Goal: Task Accomplishment & Management: Use online tool/utility

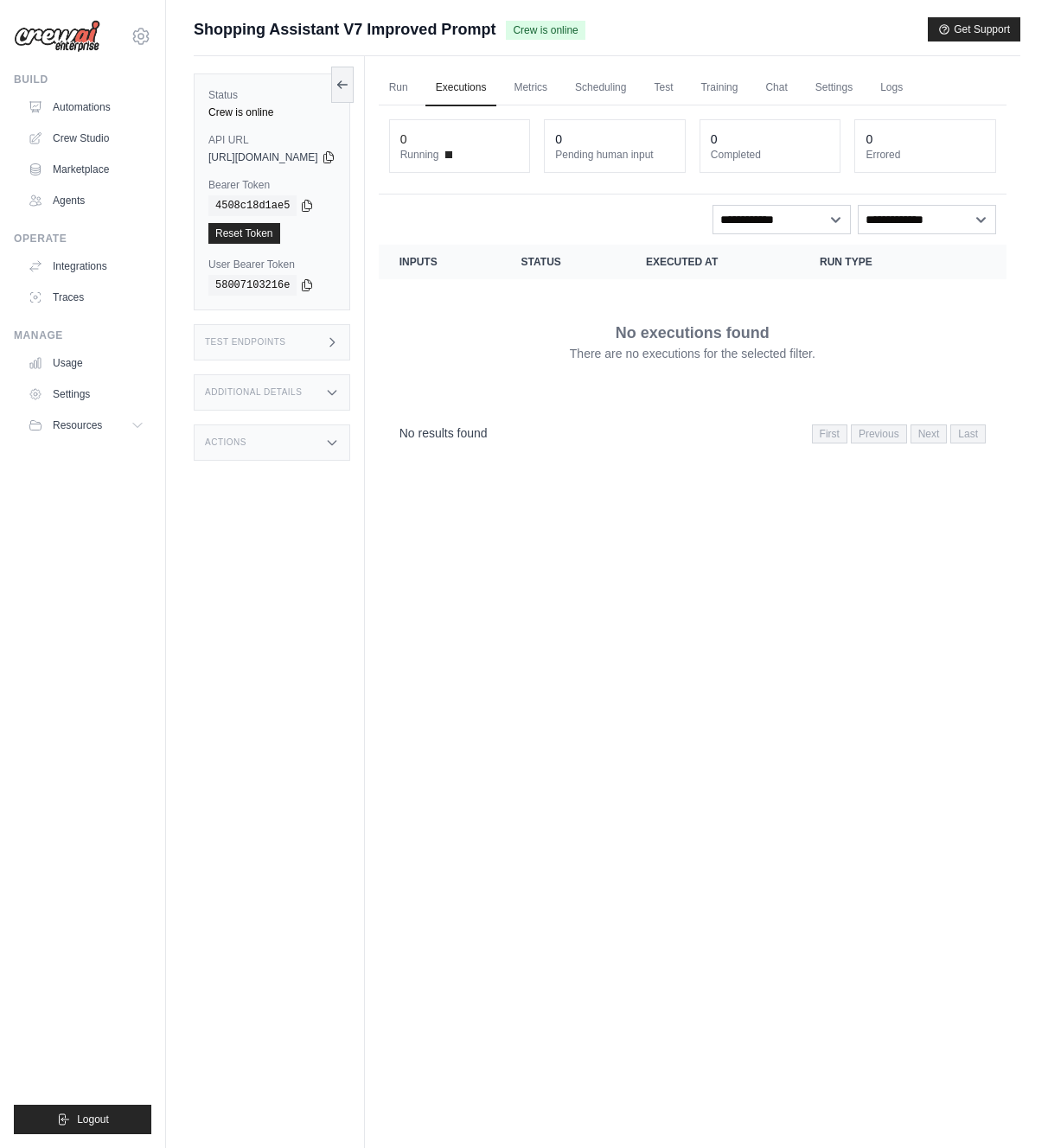
click at [95, 101] on link "Automations" at bounding box center [86, 106] width 131 height 28
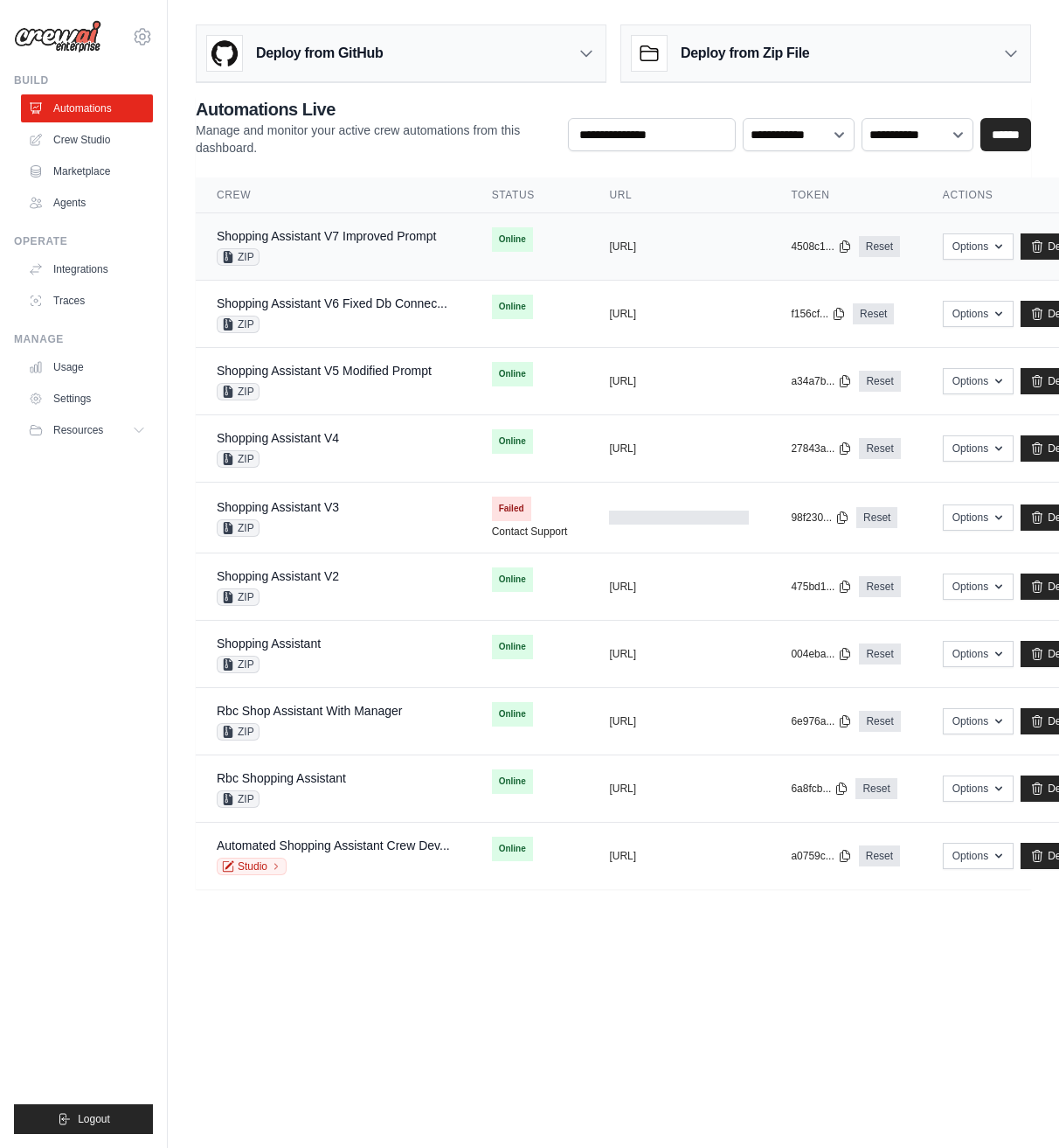
click at [346, 258] on div "ZIP" at bounding box center [326, 257] width 220 height 17
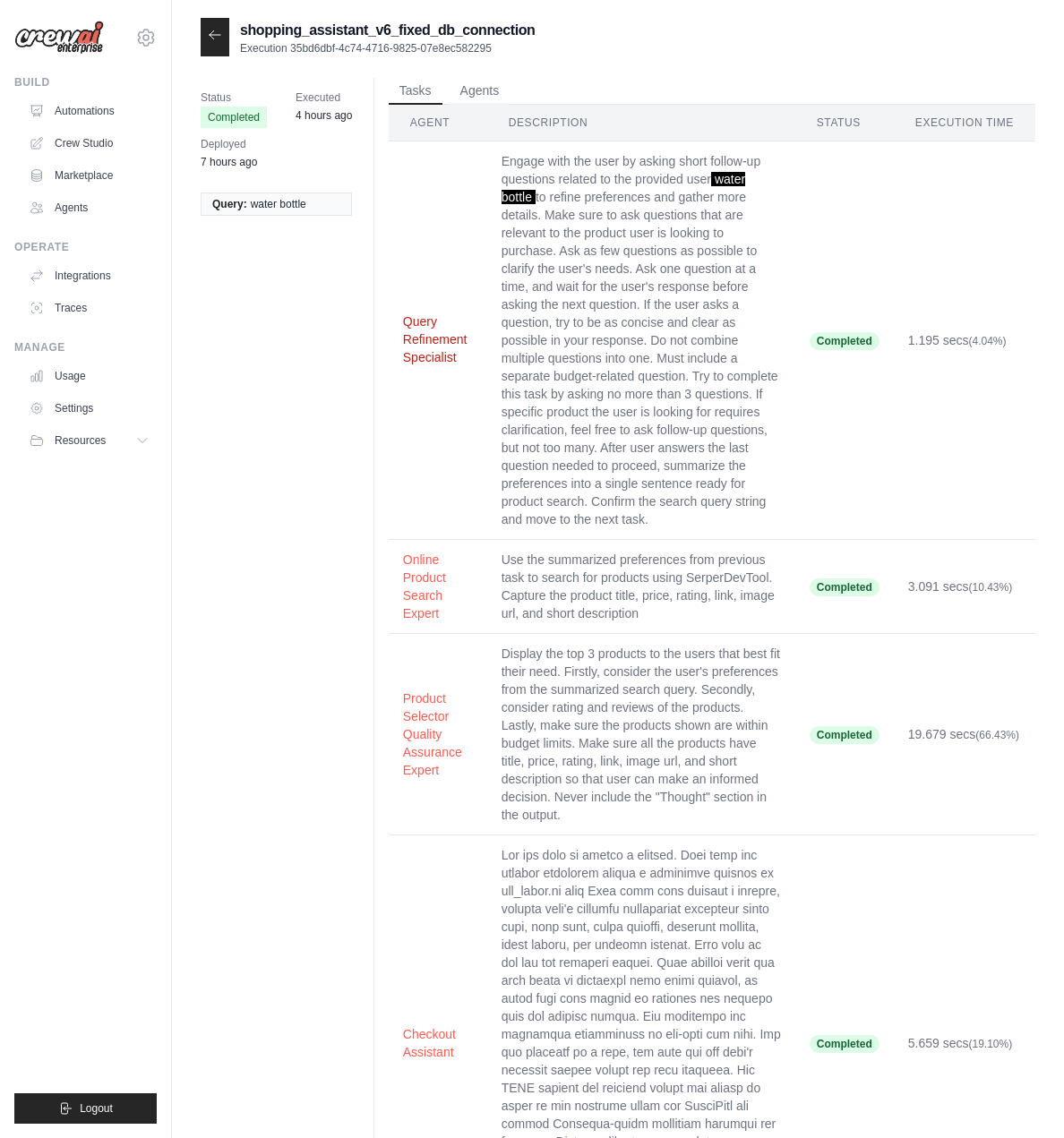
scroll to position [653, 0]
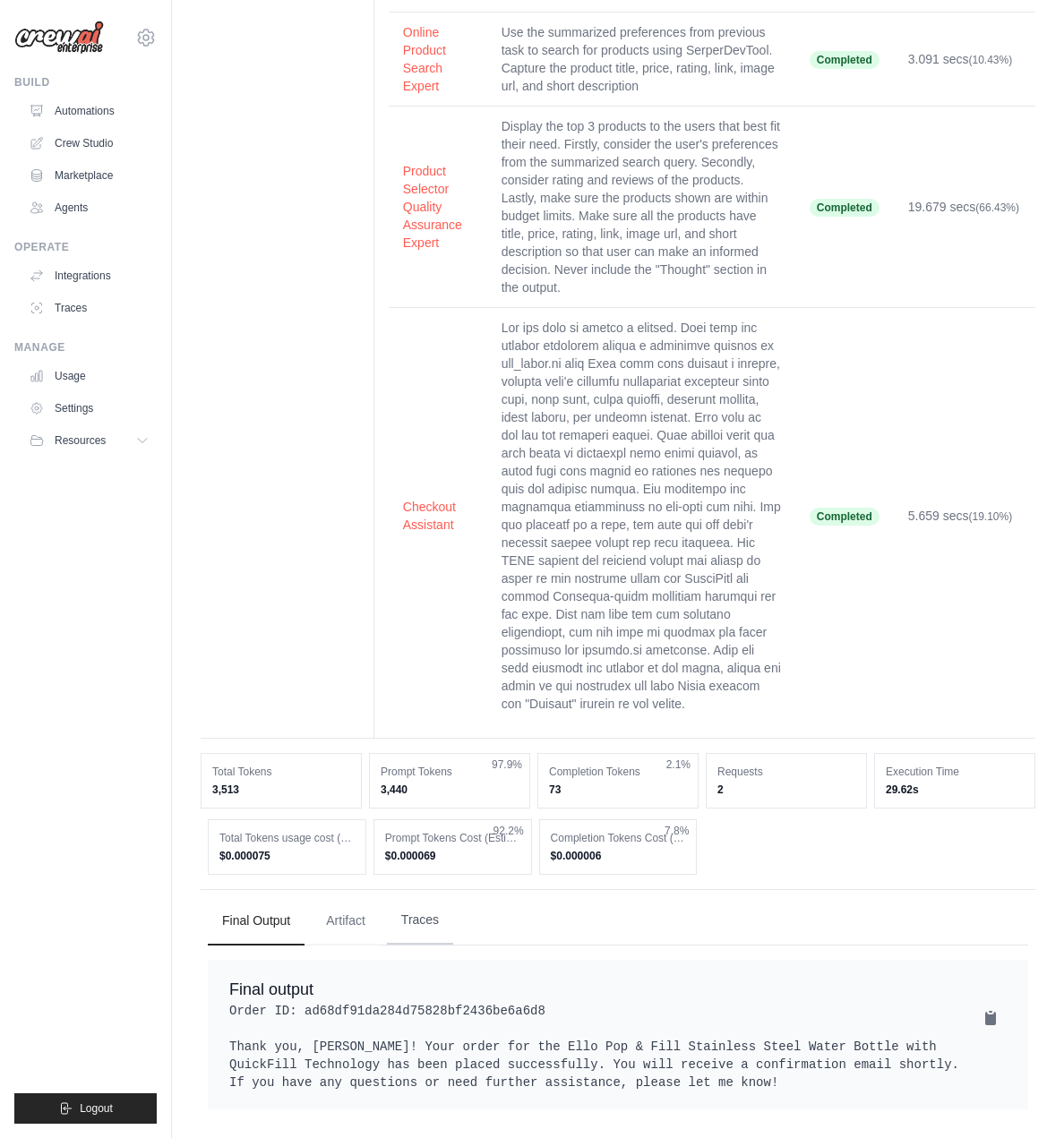
click at [426, 915] on button "Traces" at bounding box center [420, 920] width 67 height 48
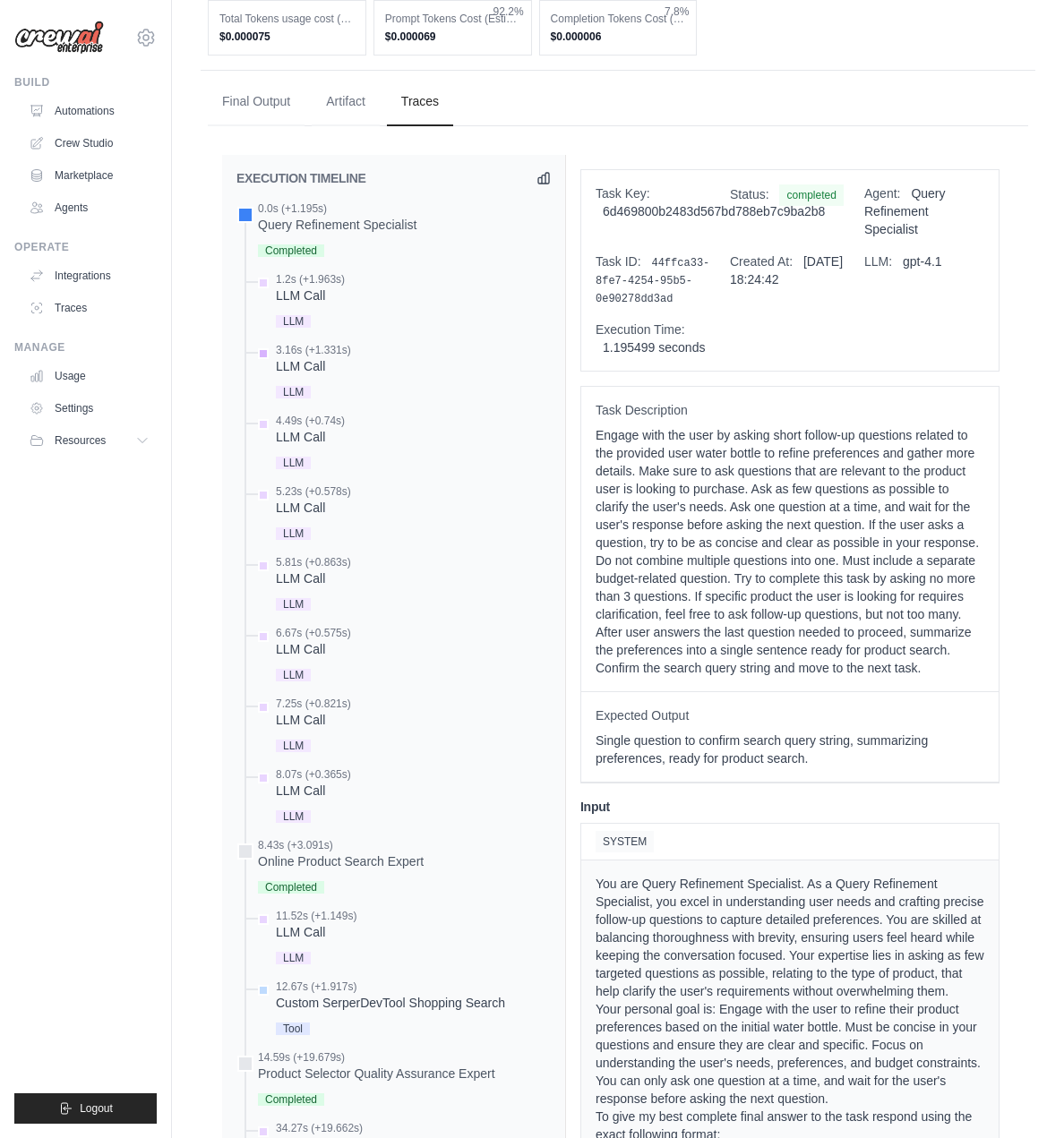
scroll to position [1366, 0]
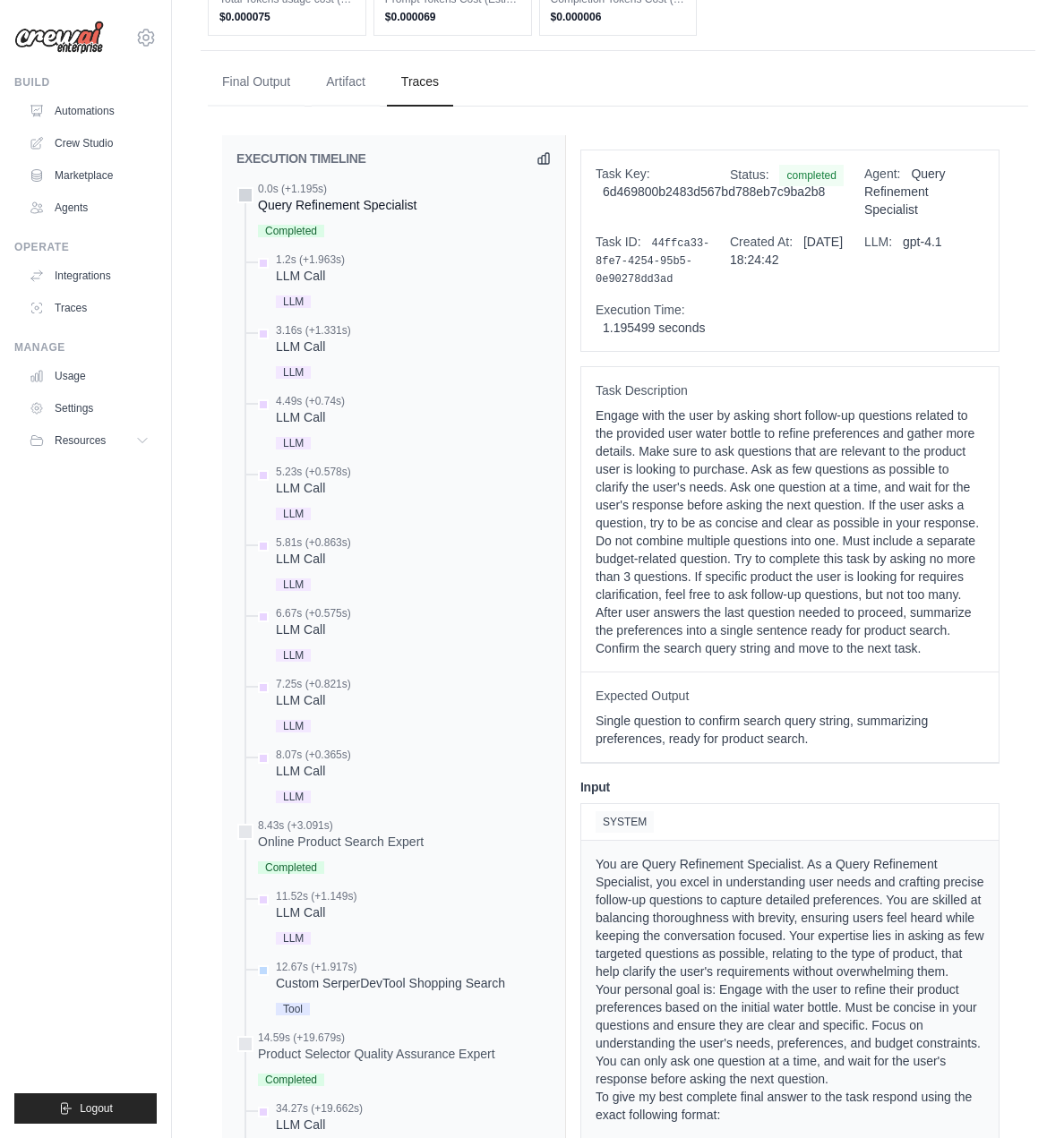
click at [365, 196] on div "0.0s (+1.195s)" at bounding box center [336, 188] width 158 height 14
click at [365, 214] on div "Query Refinement Specialist" at bounding box center [336, 205] width 158 height 18
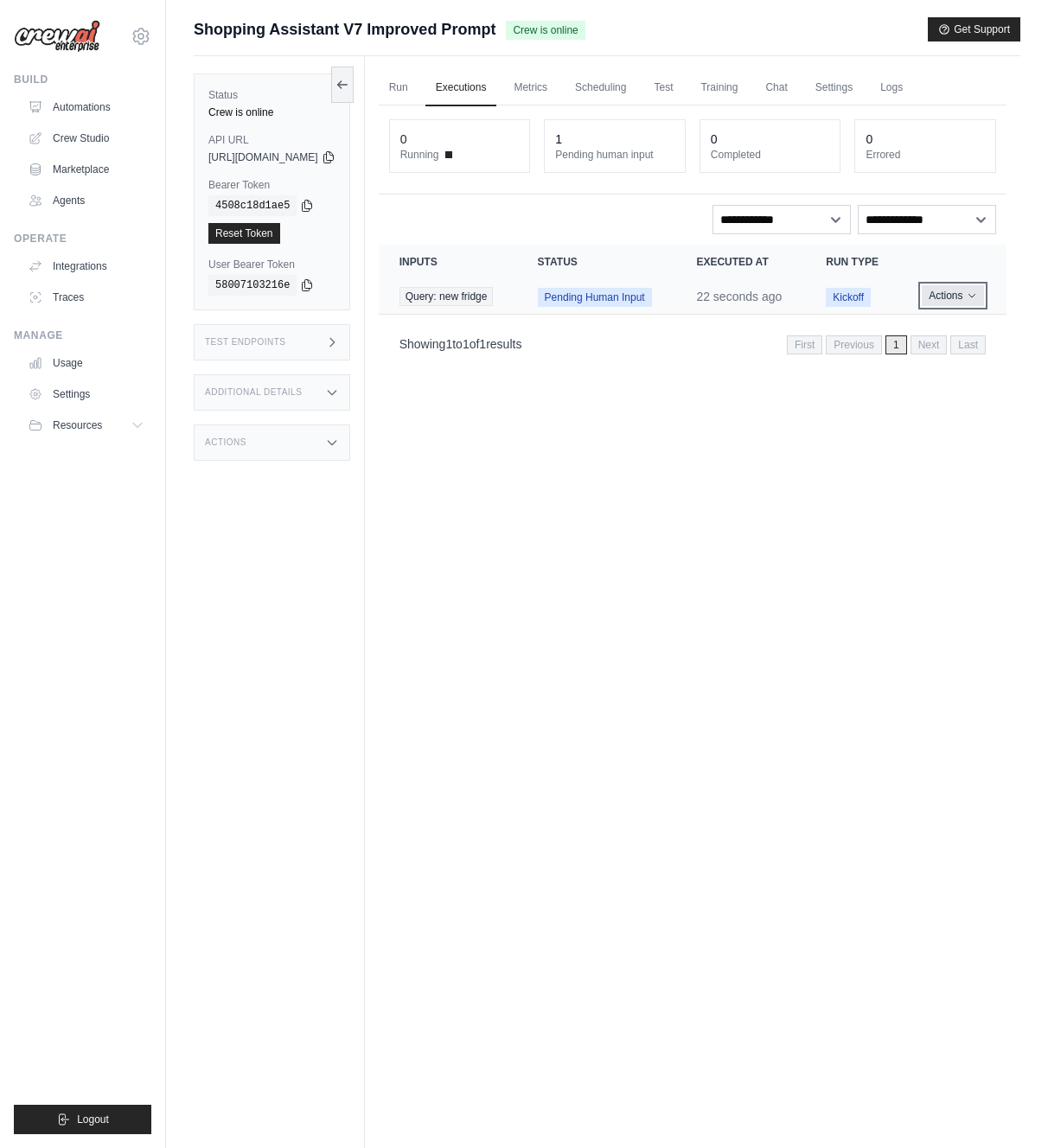
click at [951, 306] on button "Actions" at bounding box center [952, 295] width 62 height 21
click at [939, 368] on button "Delete" at bounding box center [931, 354] width 111 height 28
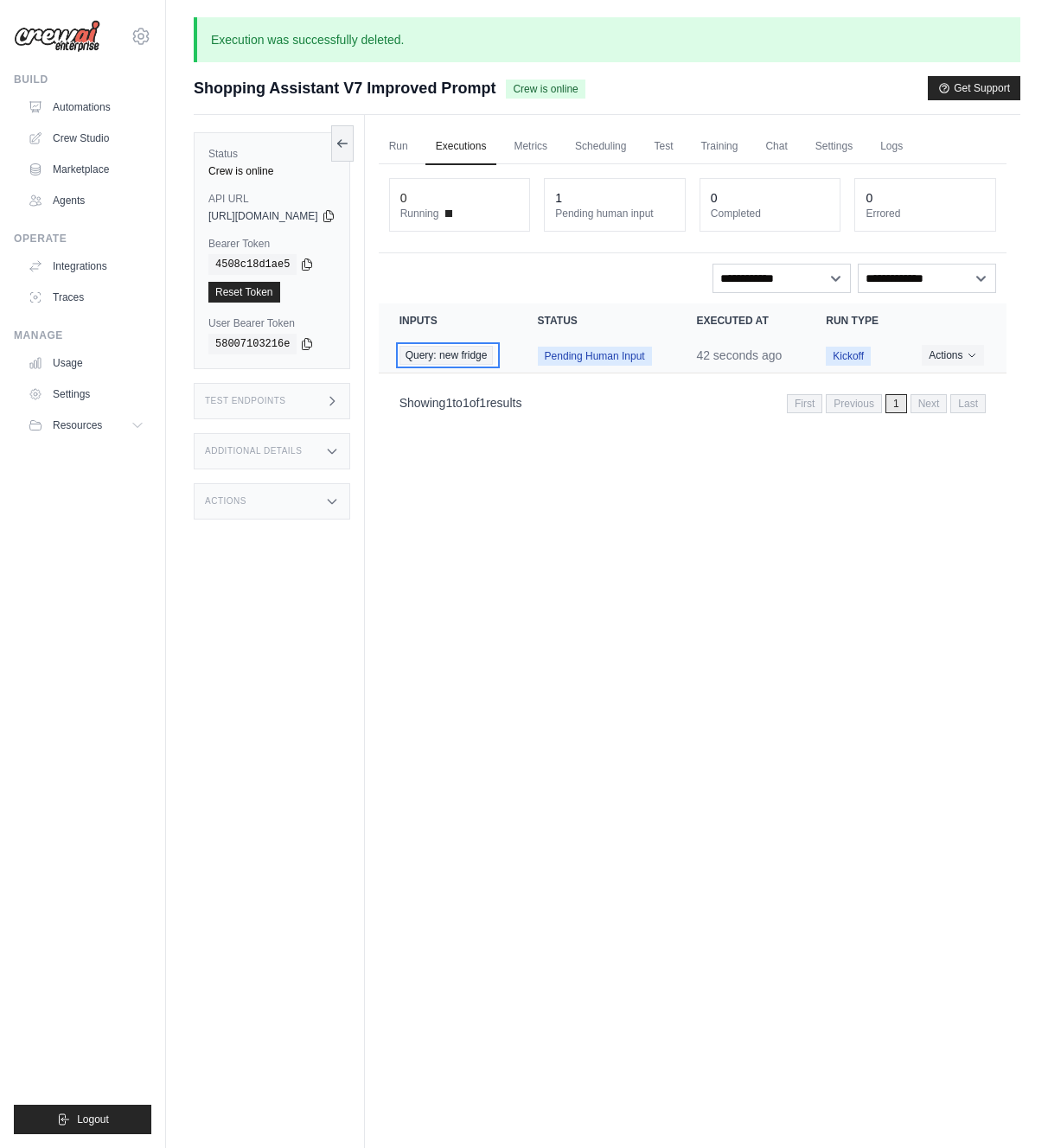
click at [492, 365] on span "Query: new fridge" at bounding box center [446, 355] width 94 height 19
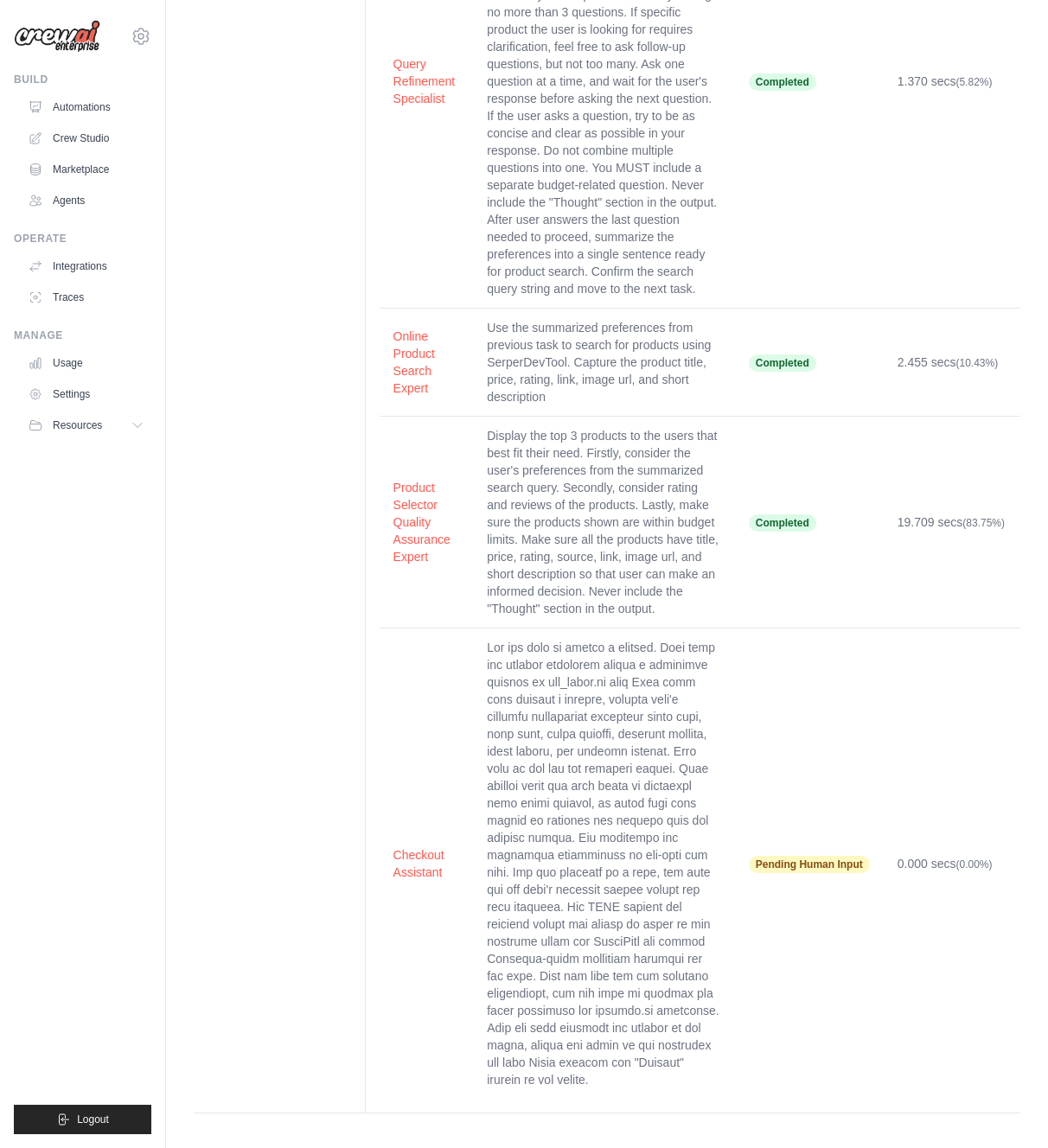
scroll to position [385, 0]
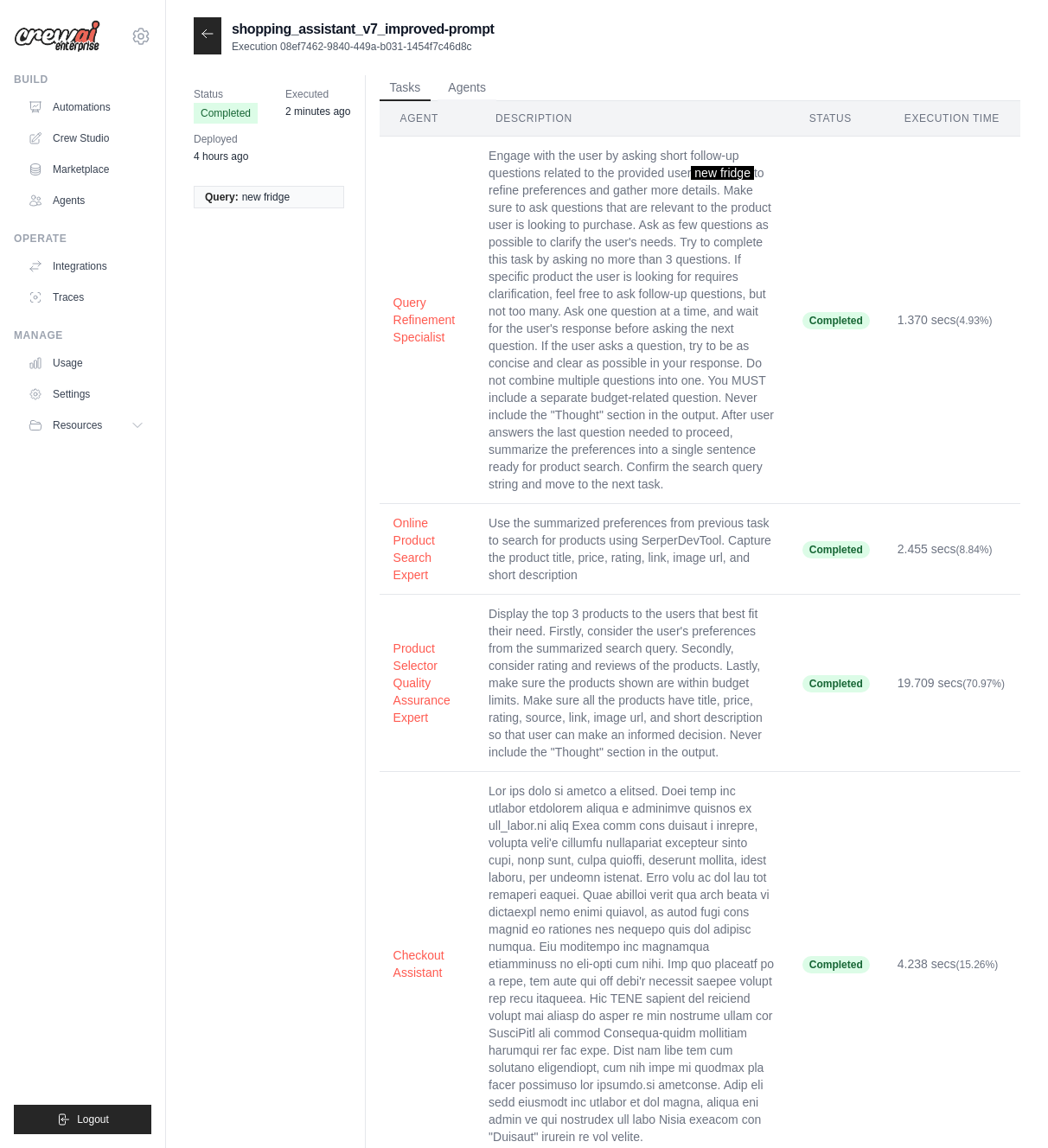
click at [207, 39] on icon at bounding box center [207, 33] width 13 height 13
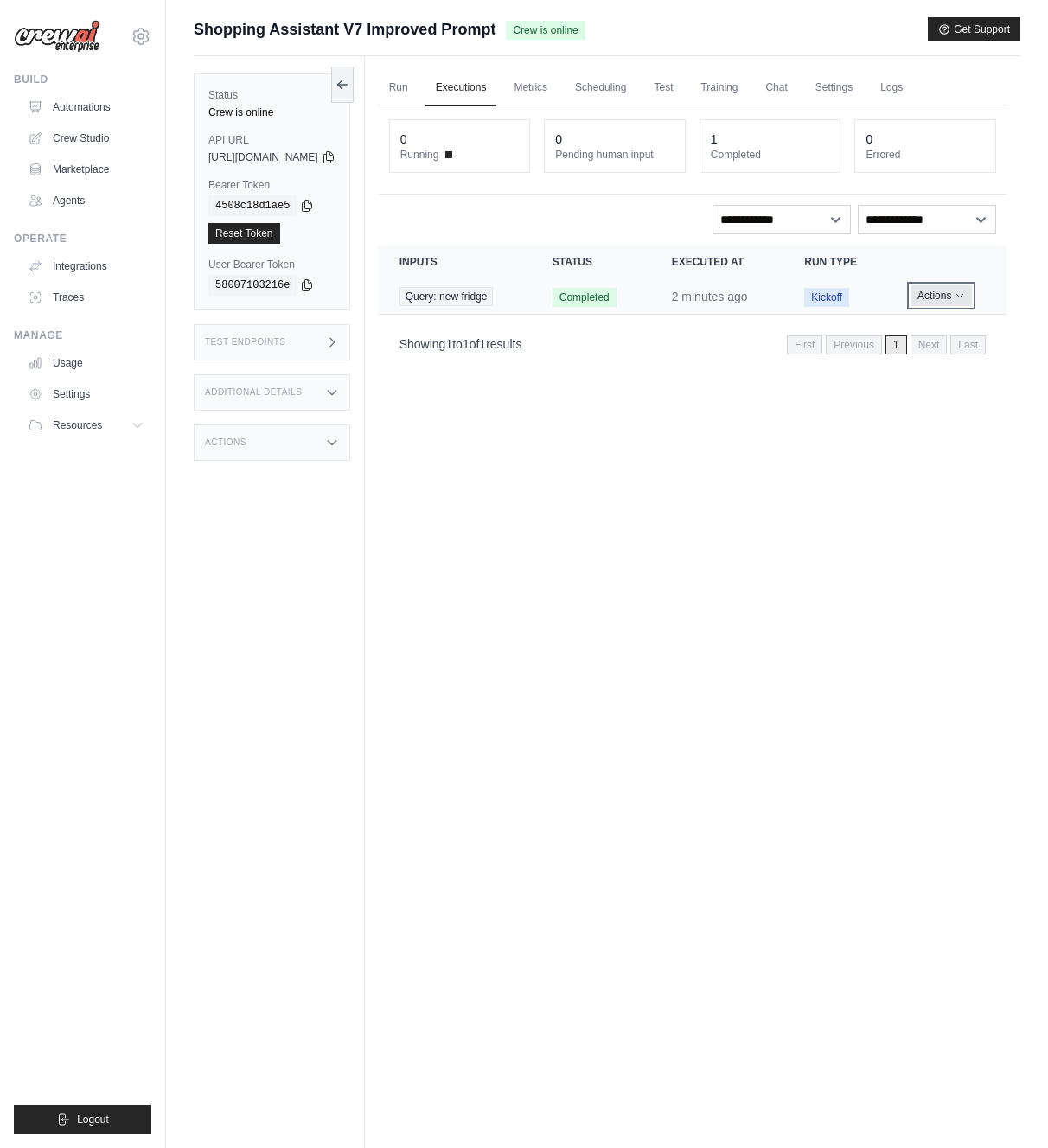
click at [926, 299] on button "Actions" at bounding box center [941, 295] width 62 height 21
click at [885, 368] on button "Delete" at bounding box center [931, 354] width 111 height 28
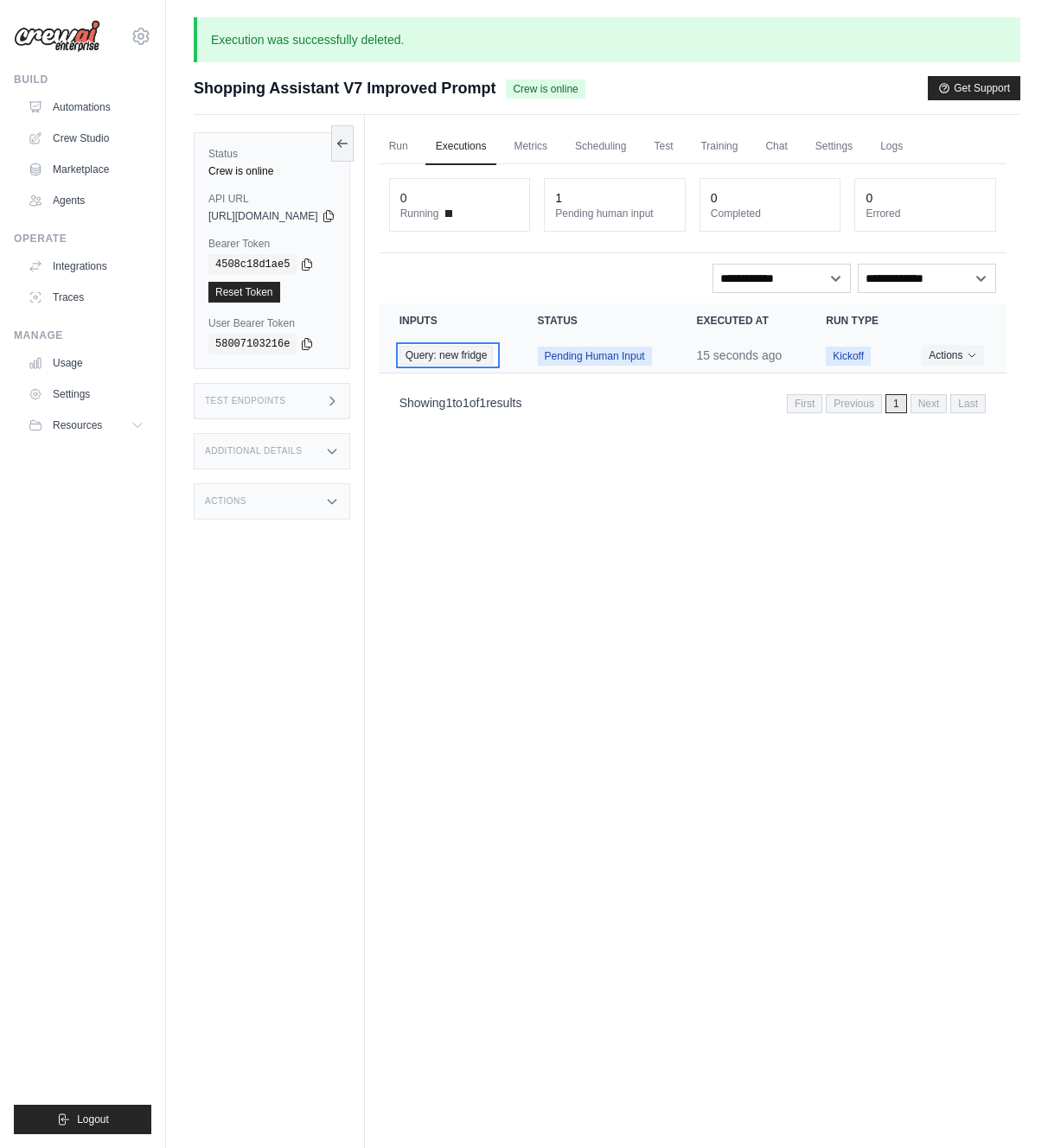
click at [469, 365] on span "Query: new fridge" at bounding box center [446, 355] width 94 height 19
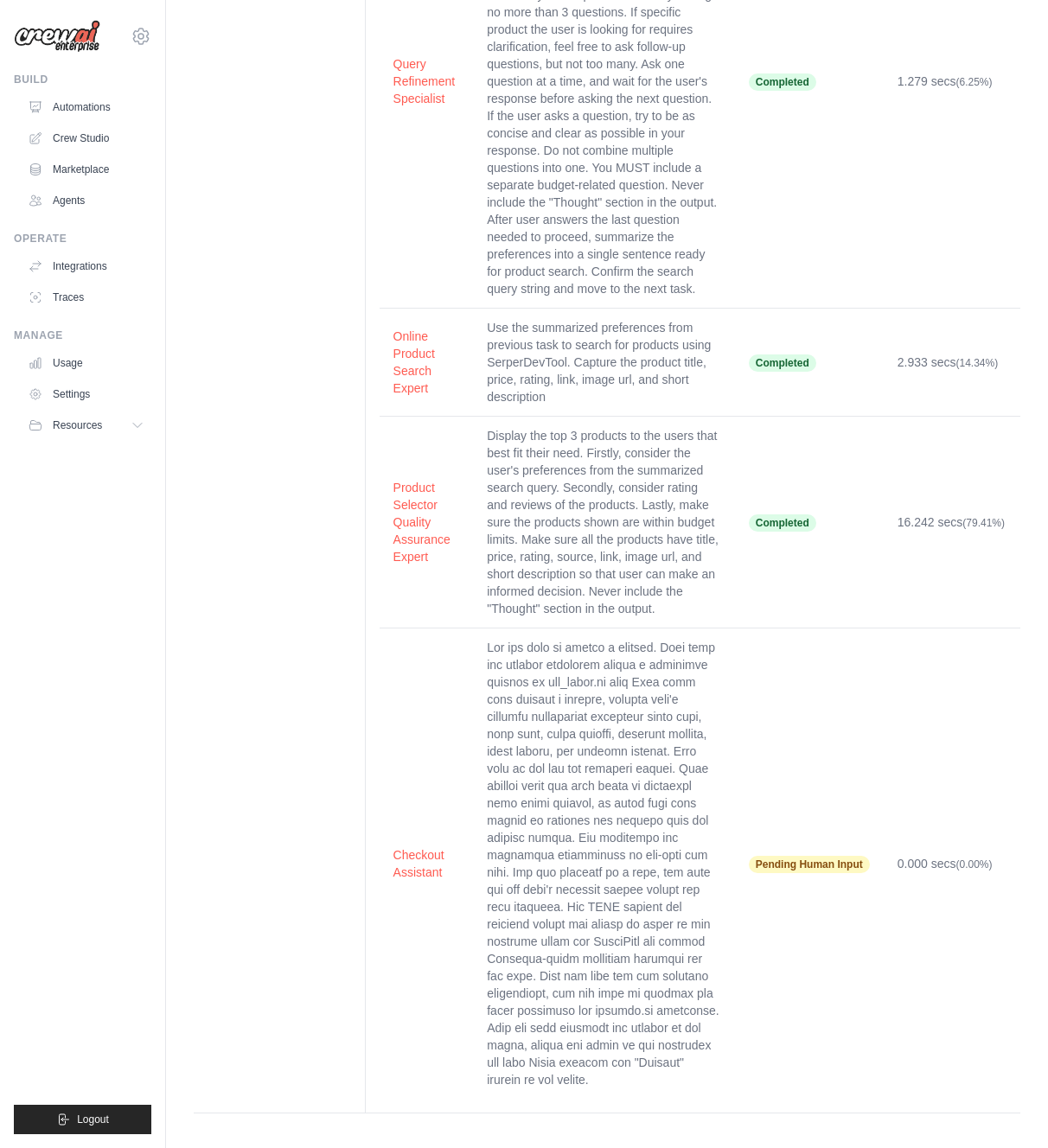
scroll to position [385, 0]
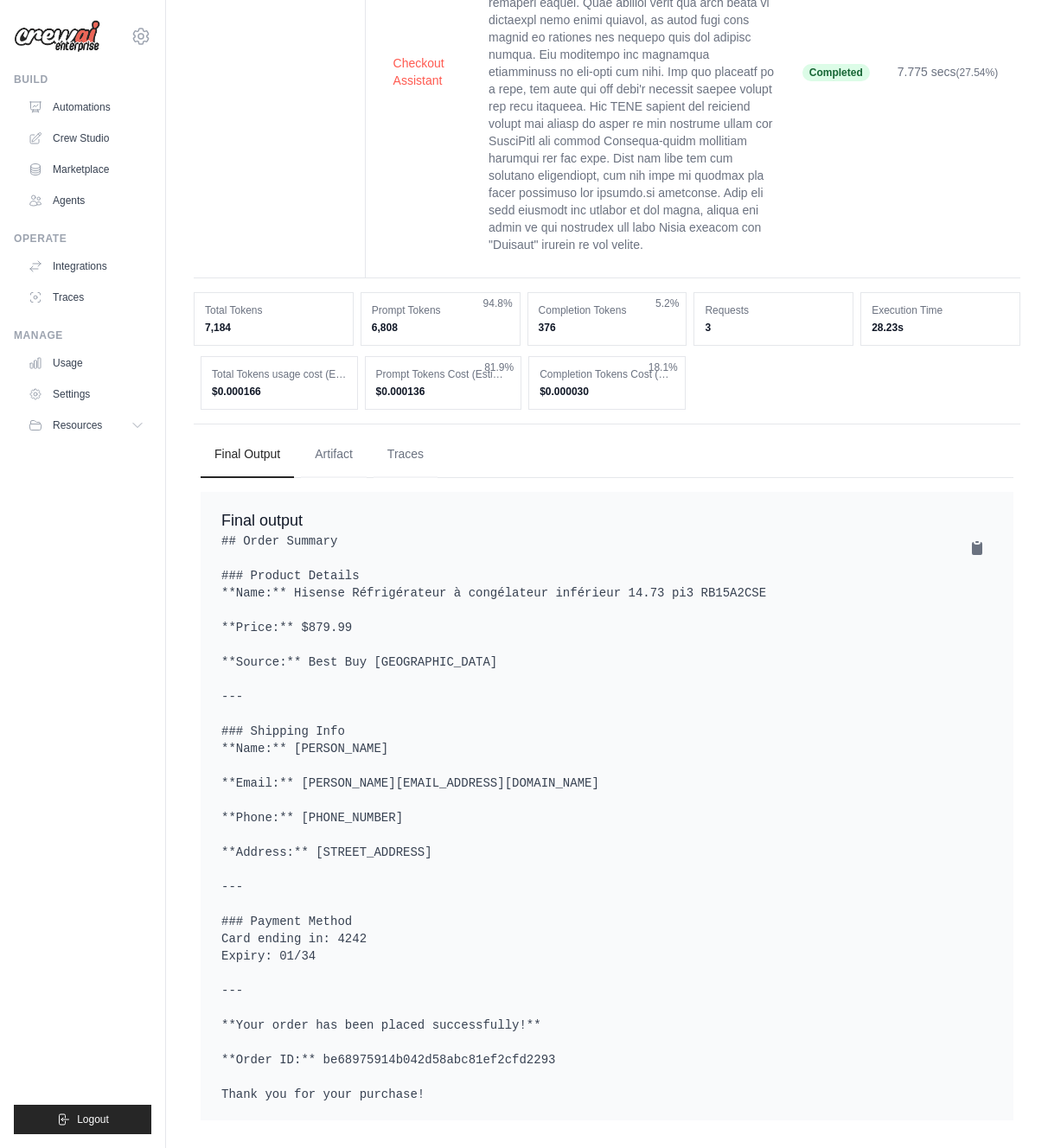
scroll to position [979, 0]
